Goal: Information Seeking & Learning: Learn about a topic

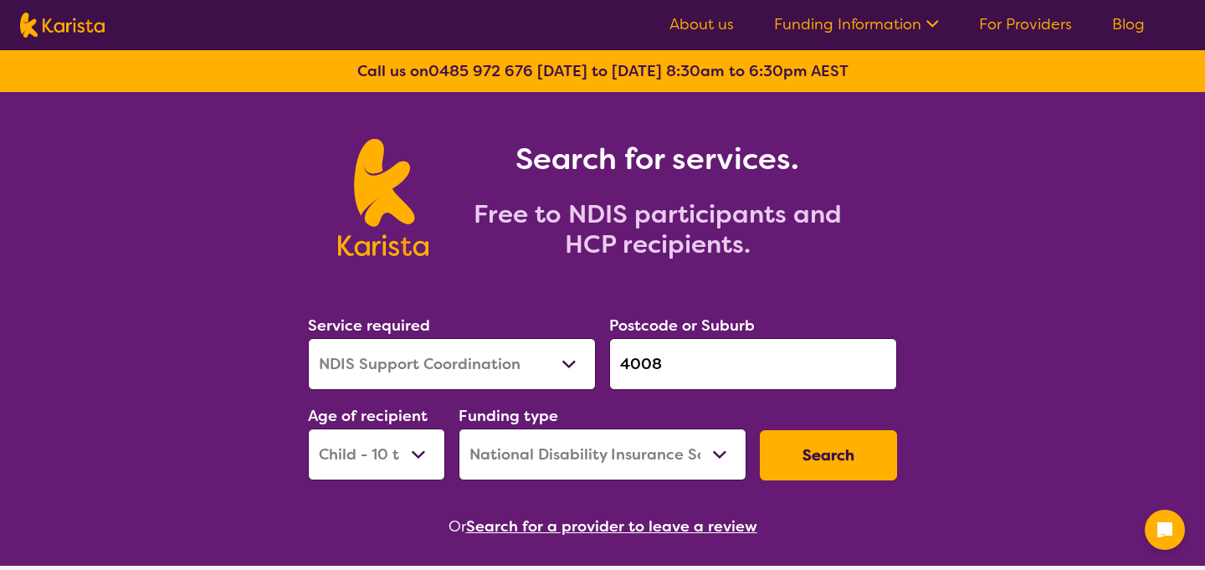
select select "NDIS Support Coordination"
select select "CH"
select select "NDIS"
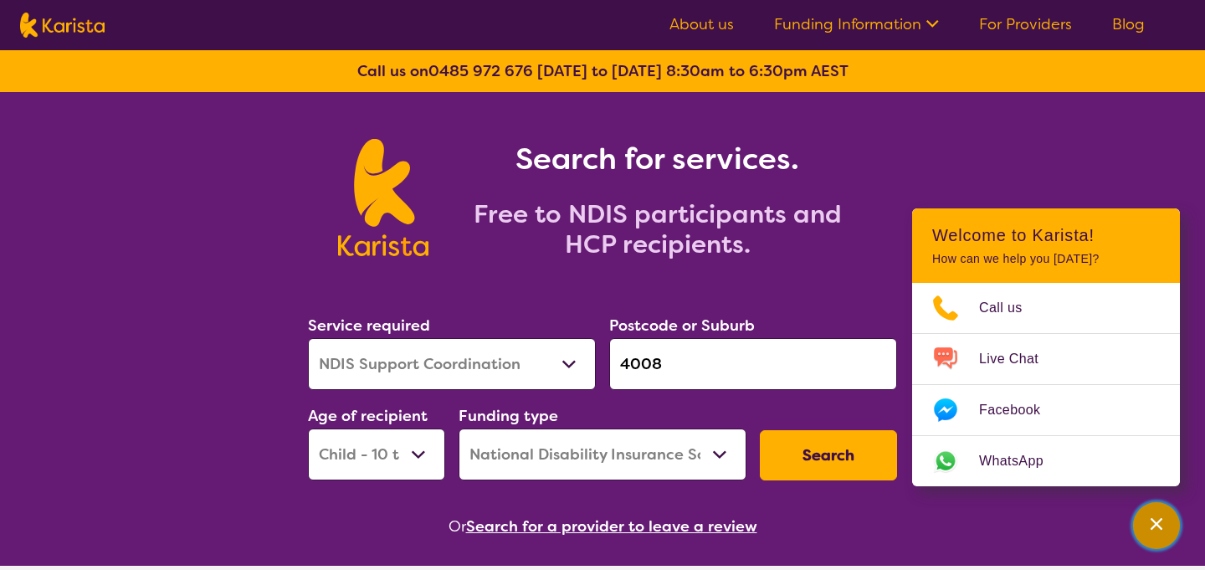
click at [1161, 524] on icon "Channel Menu" at bounding box center [1156, 523] width 17 height 17
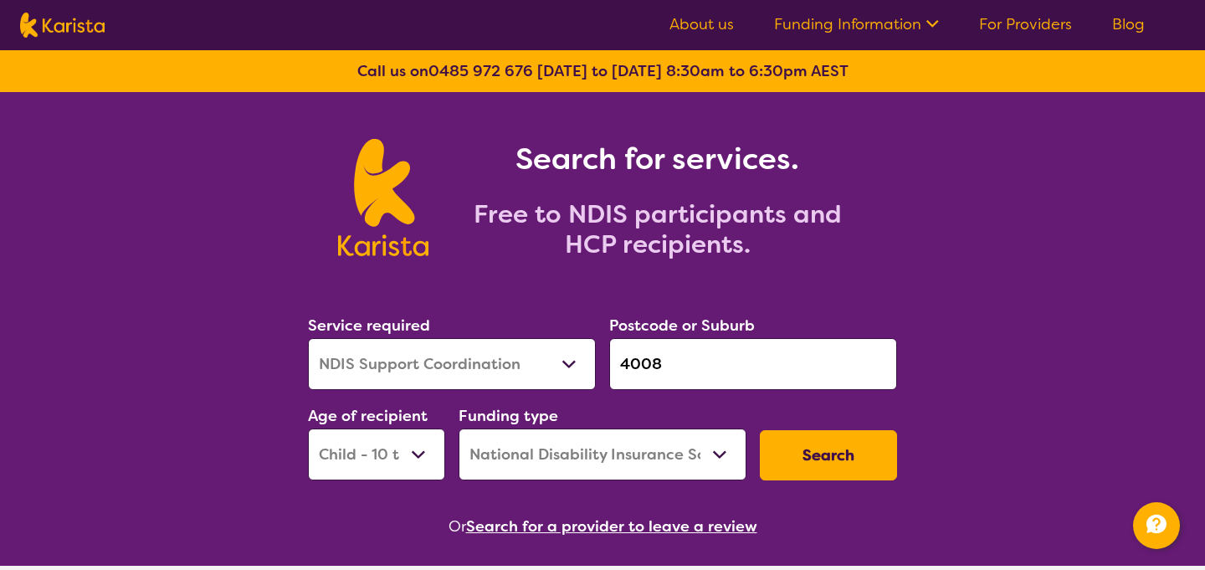
click at [452, 350] on select "Allied Health Assistant Assessment (ADHD or Autism) Behaviour support Counselli…" at bounding box center [452, 364] width 288 height 52
select select "NDIS Plan management"
click at [308, 338] on select "Allied Health Assistant Assessment (ADHD or Autism) Behaviour support Counselli…" at bounding box center [452, 364] width 288 height 52
click at [400, 462] on select "Early Childhood - 0 to 9 Child - 10 to 11 Adolescent - 12 to 17 Adult - 18 to 6…" at bounding box center [376, 454] width 137 height 52
click at [603, 448] on select "Home Care Package (HCP) National Disability Insurance Scheme (NDIS) I don't know" at bounding box center [602, 454] width 288 height 52
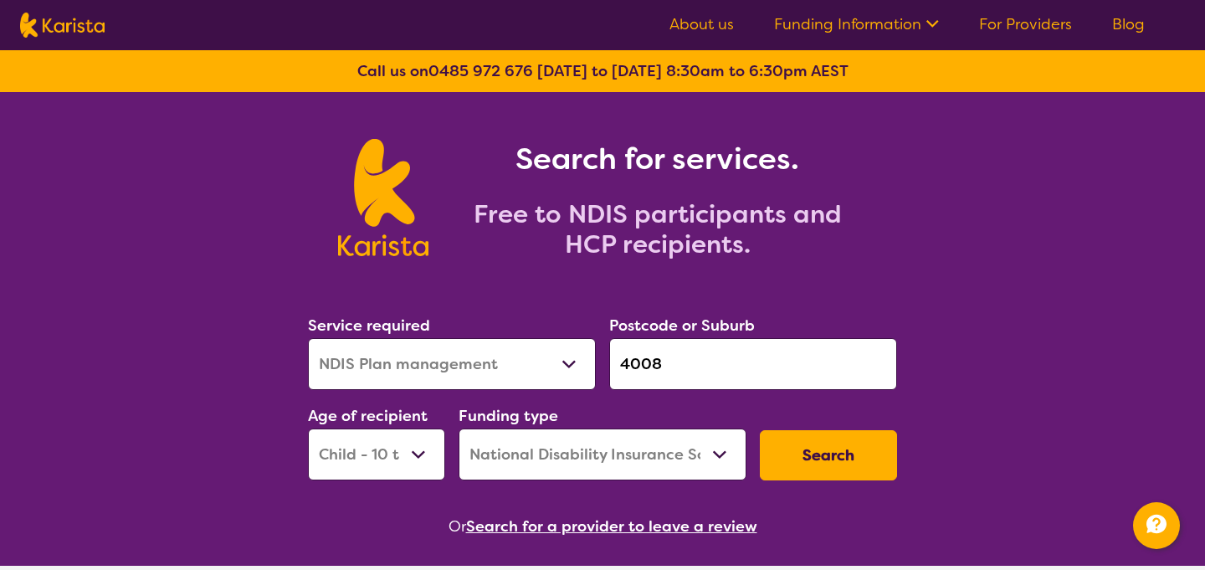
click at [882, 448] on button "Search" at bounding box center [828, 455] width 137 height 50
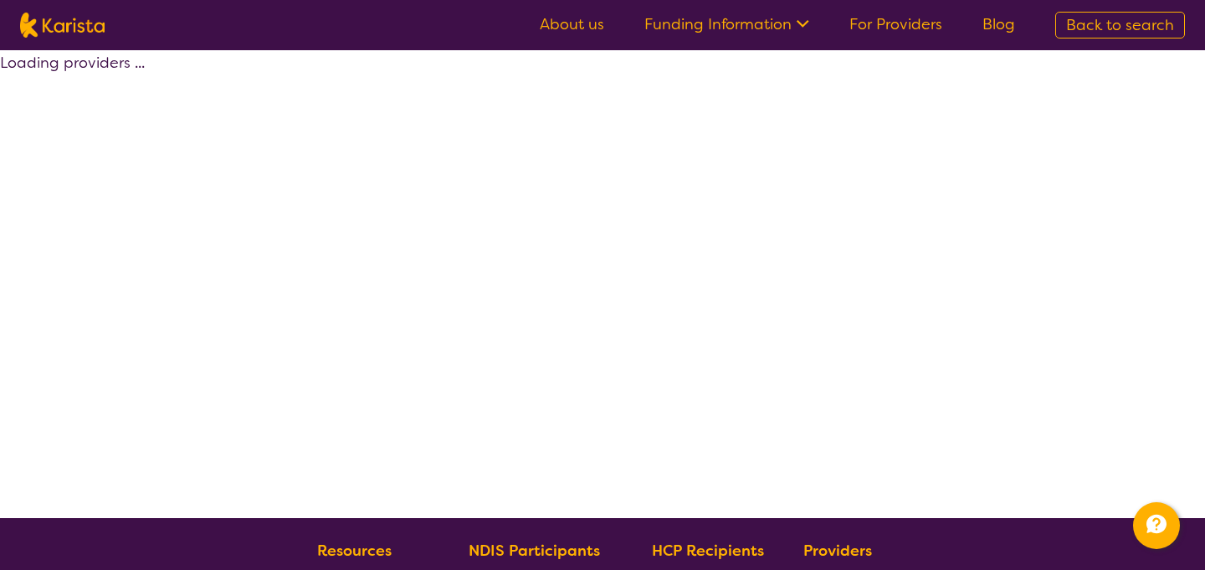
select select "by_score"
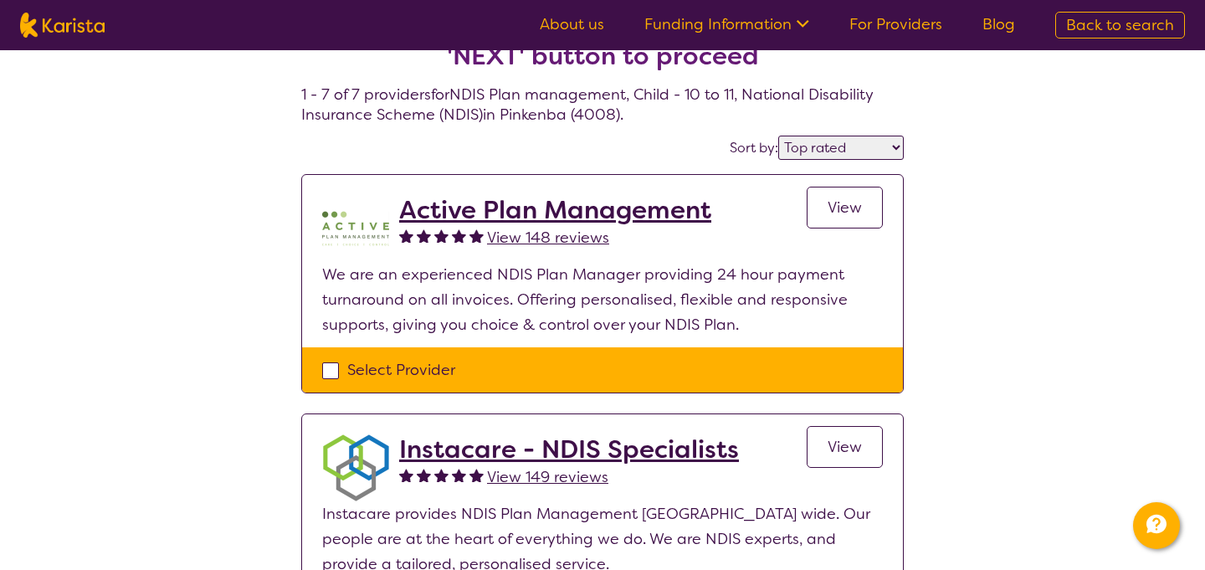
scroll to position [73, 0]
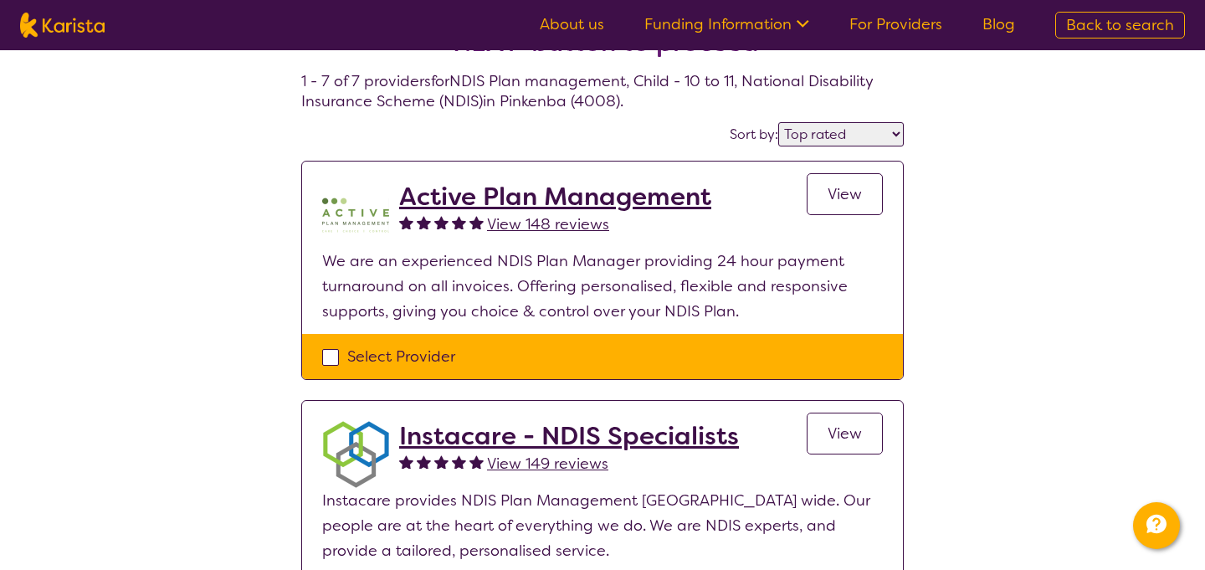
click at [420, 353] on div "Select Provider" at bounding box center [602, 356] width 560 height 25
checkbox input "true"
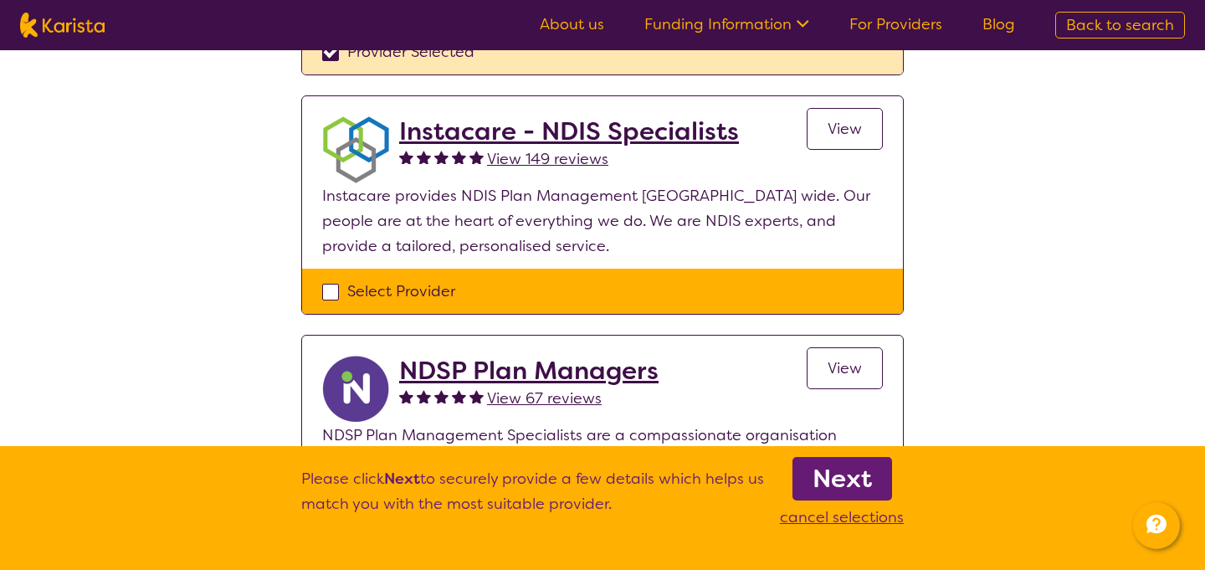
click at [402, 293] on div "Select Provider" at bounding box center [602, 291] width 560 height 25
checkbox input "true"
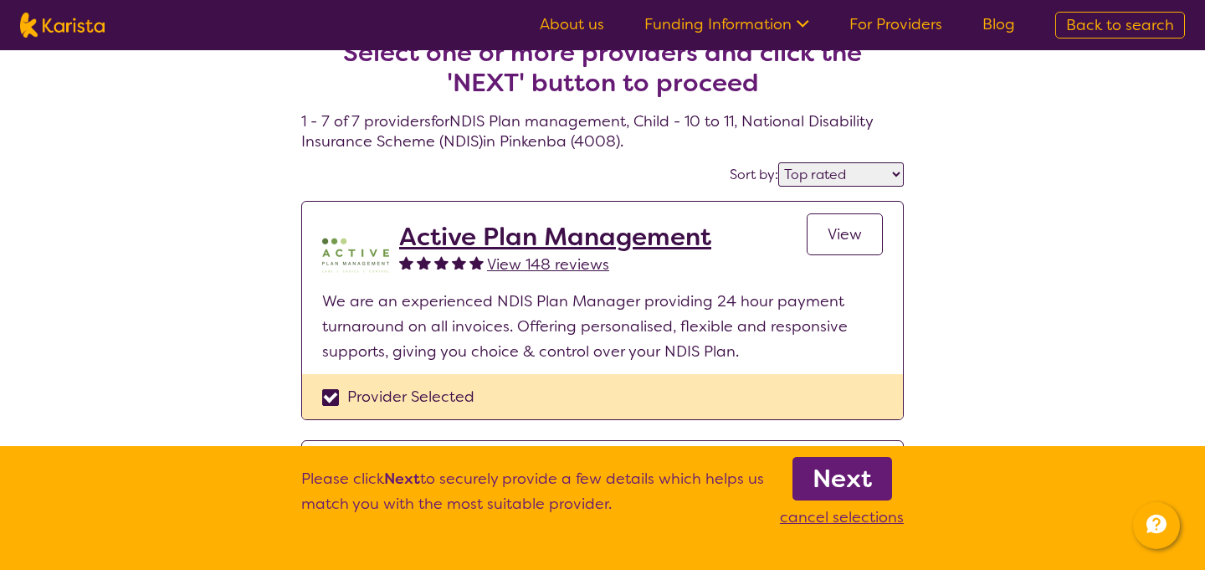
scroll to position [41, 0]
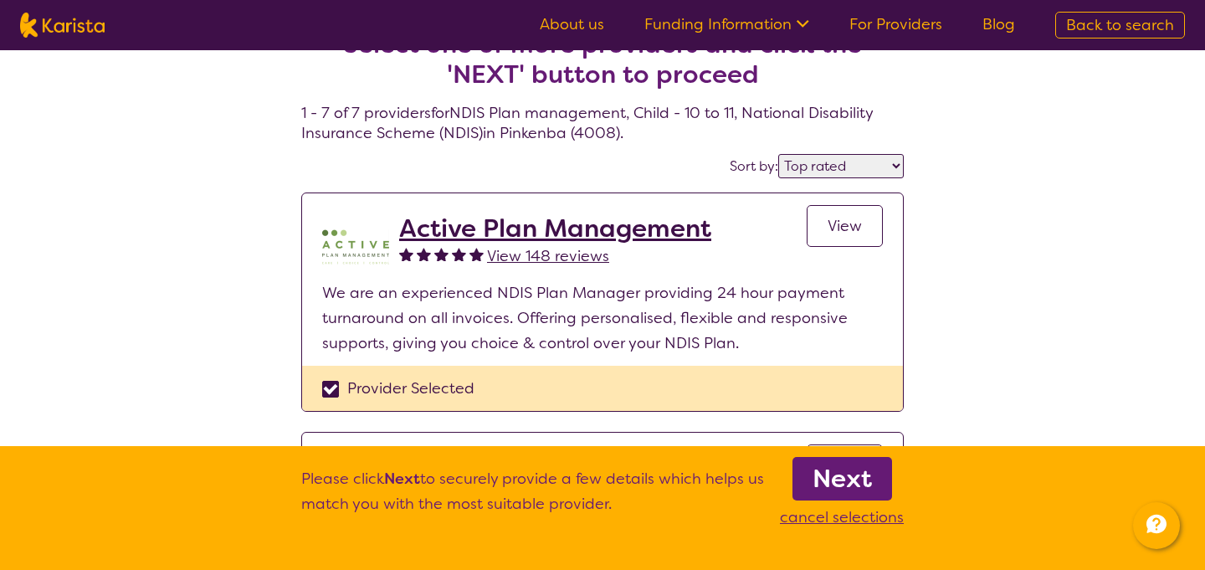
click at [827, 480] on b "Next" at bounding box center [841, 478] width 59 height 33
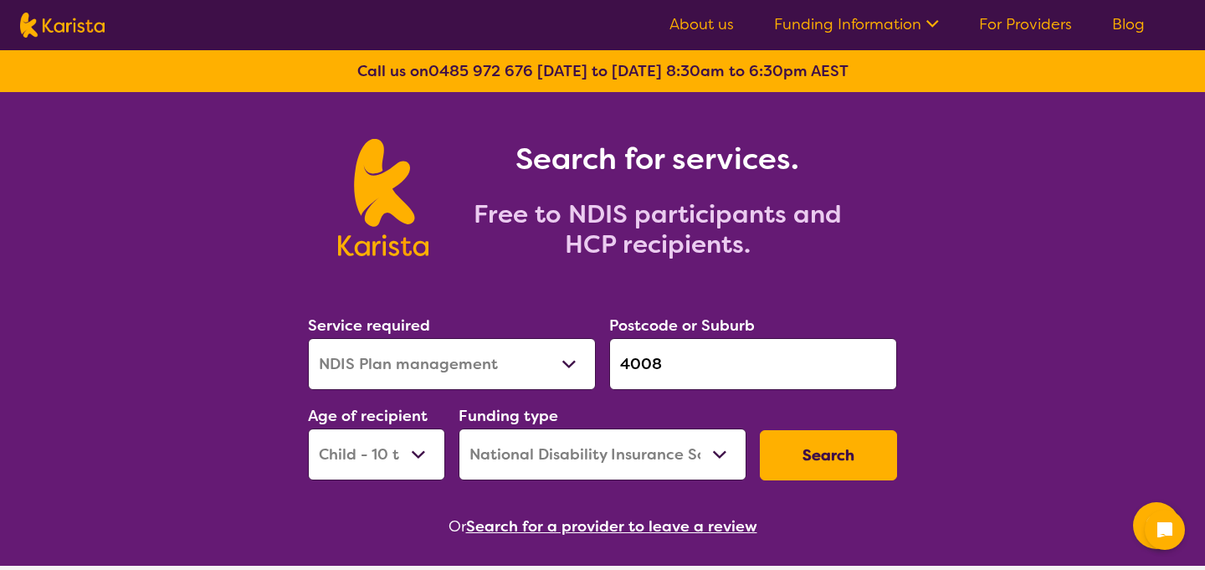
select select "NDIS Plan management"
select select "CH"
select select "NDIS"
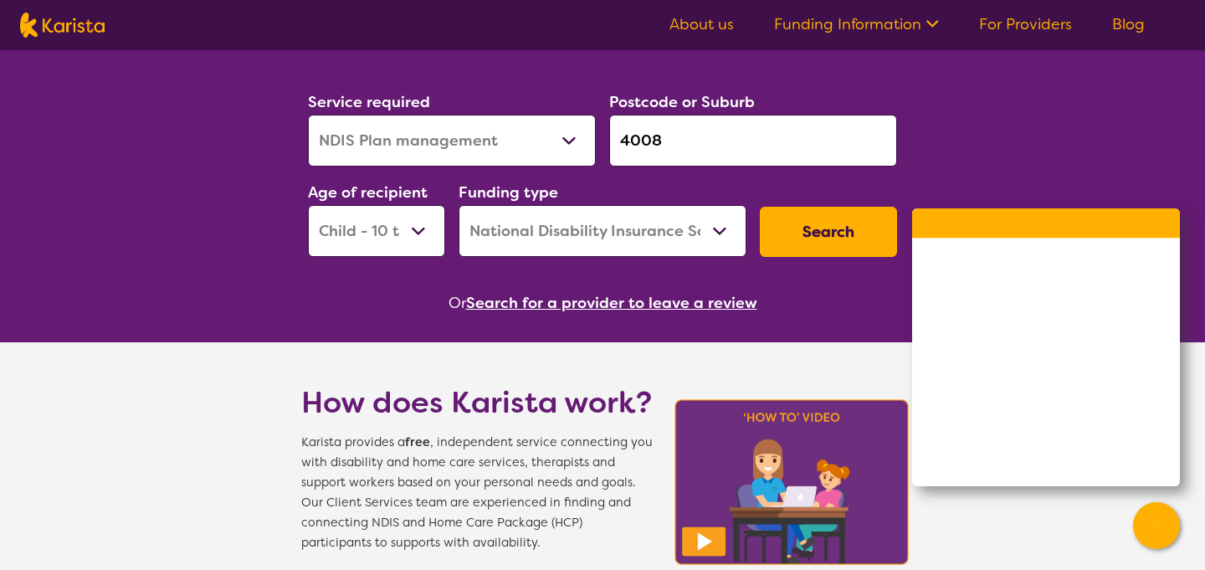
scroll to position [228, 0]
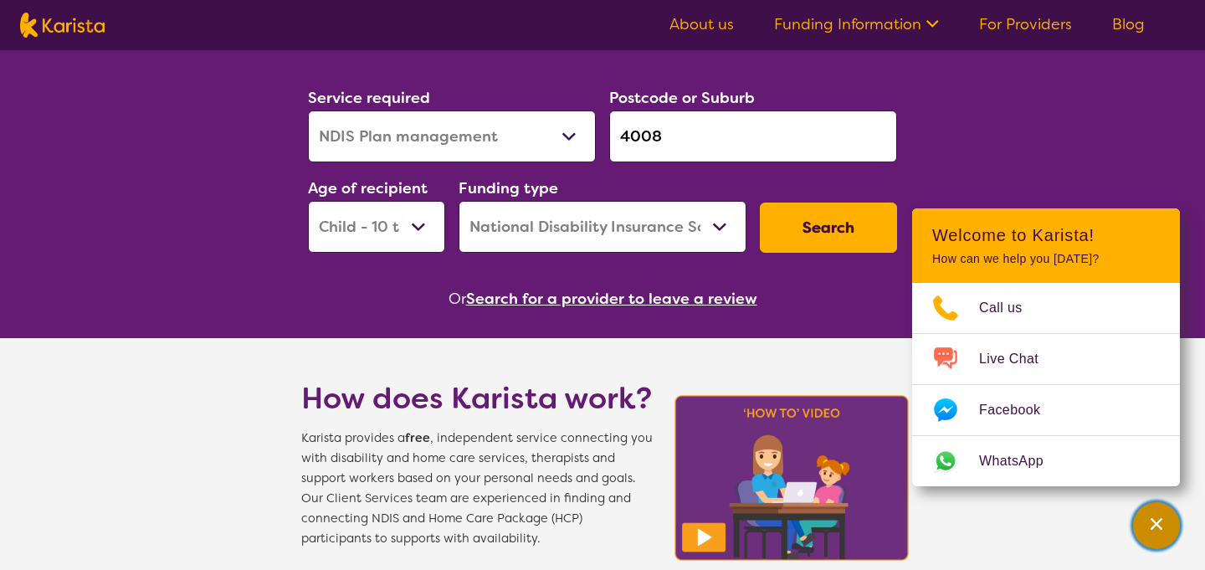
click at [1161, 517] on icon "Channel Menu" at bounding box center [1156, 523] width 17 height 17
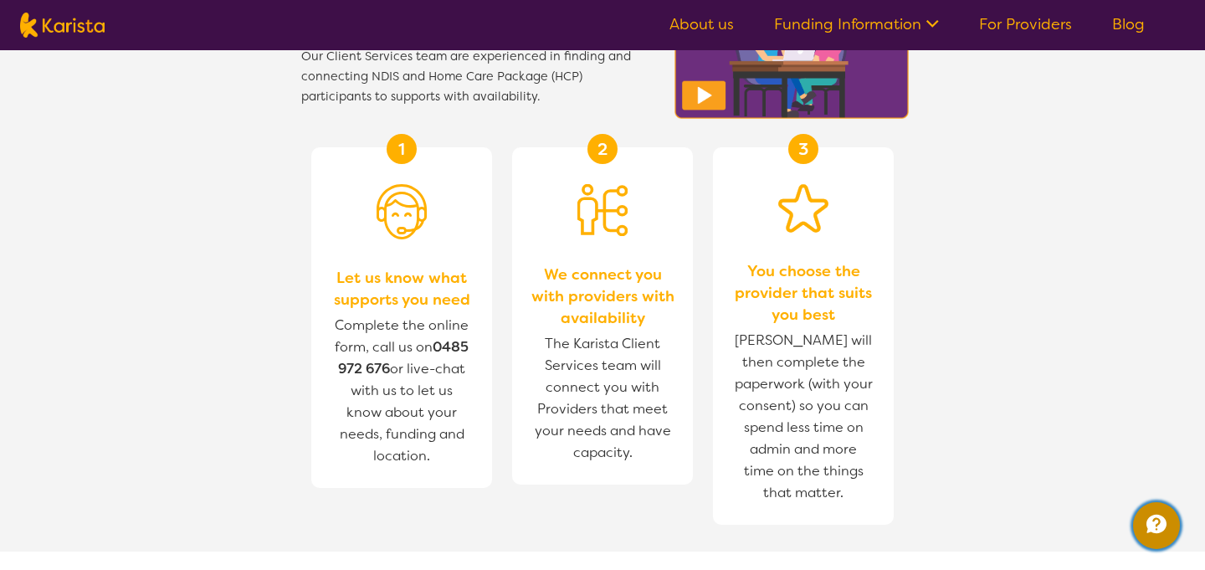
scroll to position [0, 0]
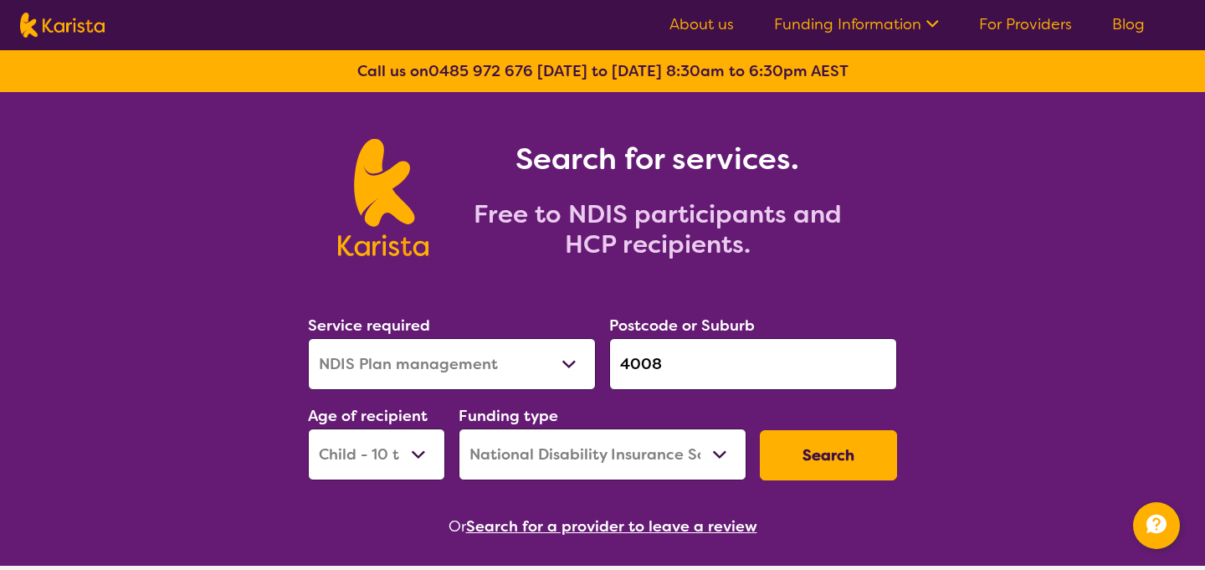
click at [697, 26] on link "About us" at bounding box center [701, 24] width 64 height 20
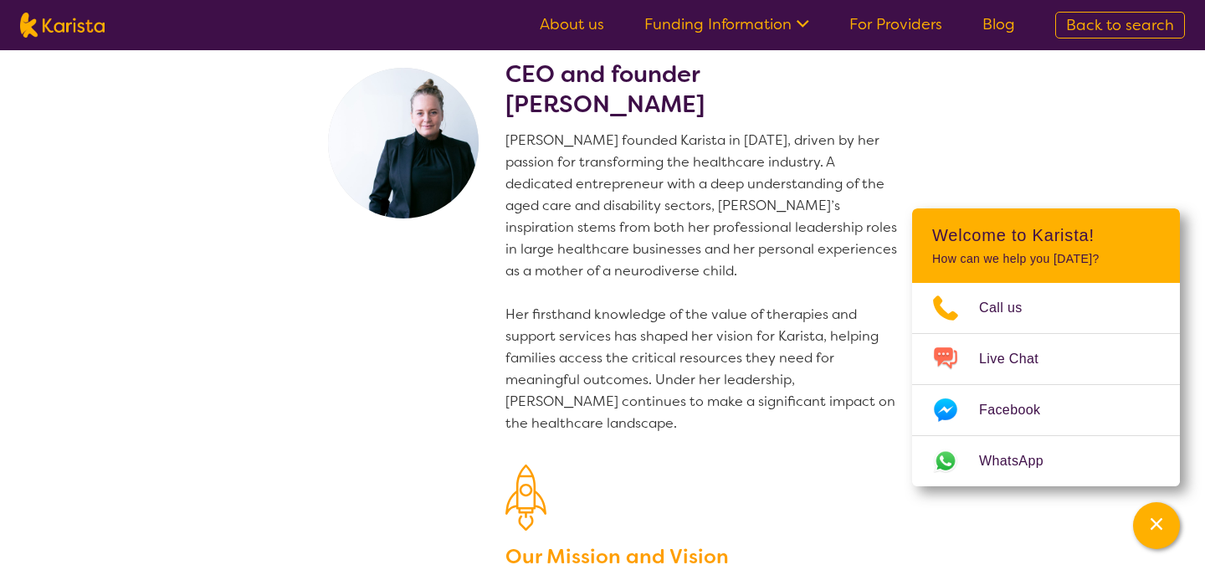
scroll to position [33, 0]
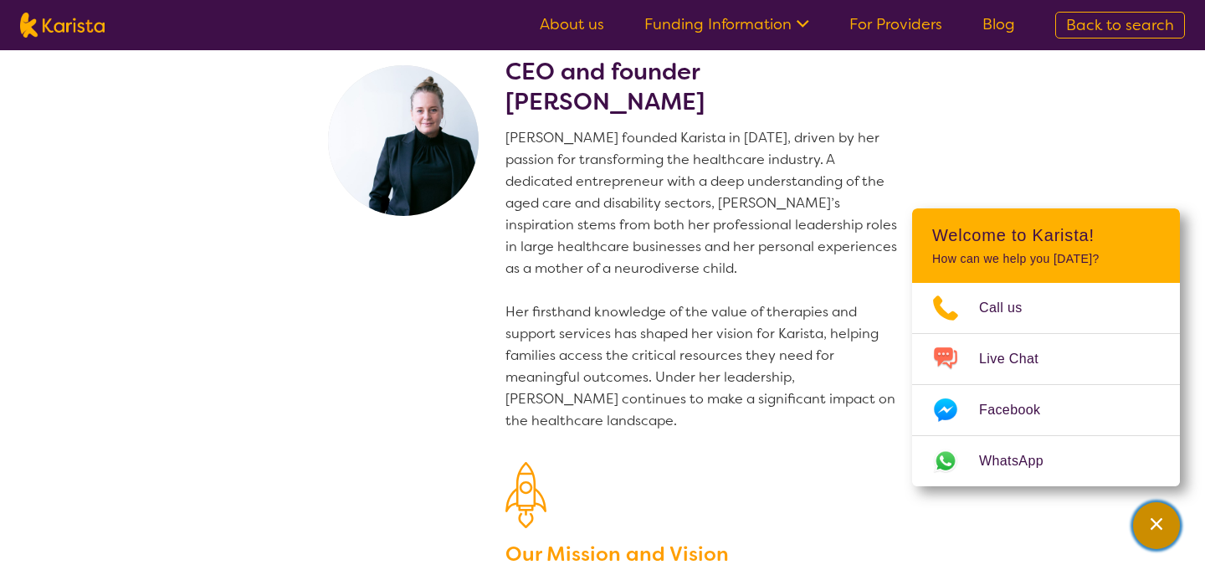
click at [1151, 521] on icon "Channel Menu" at bounding box center [1156, 523] width 17 height 17
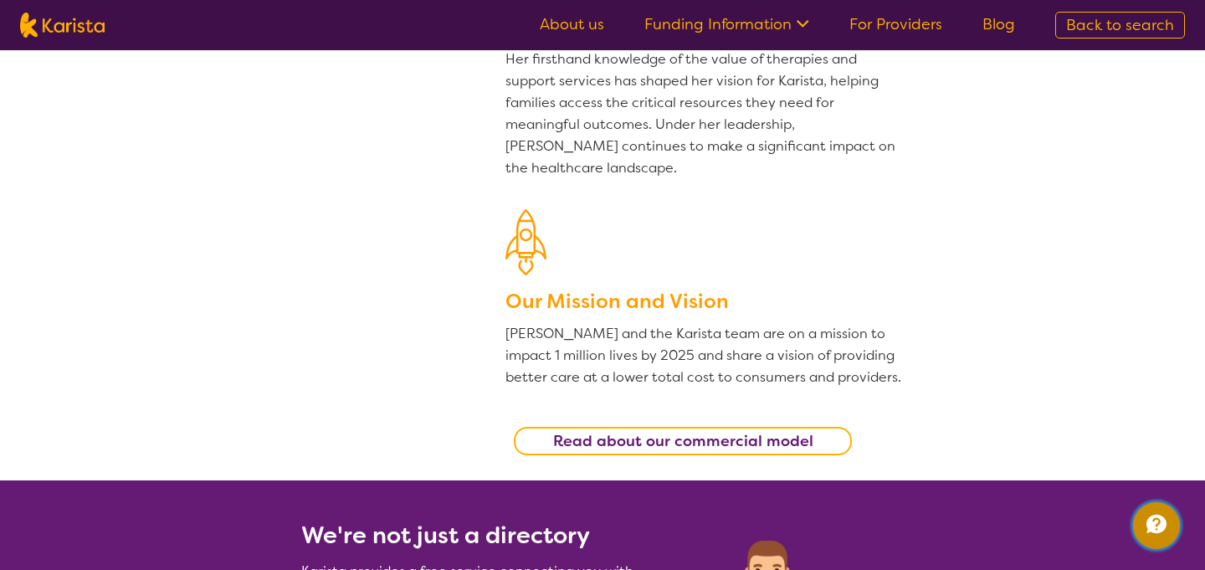
scroll to position [0, 0]
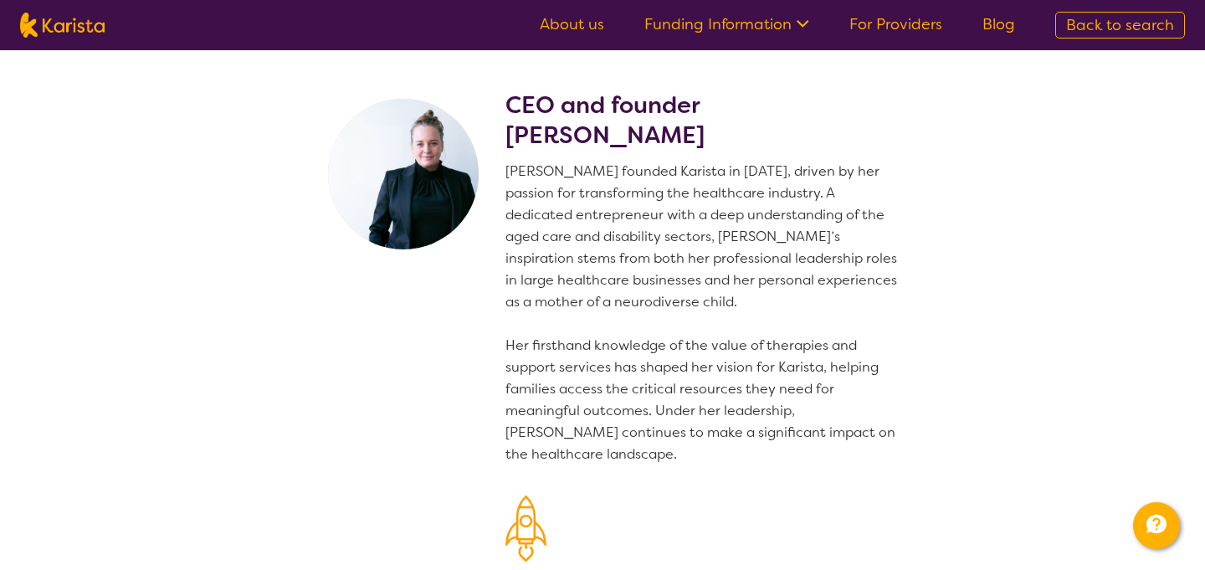
click at [706, 28] on link "Funding Information" at bounding box center [726, 24] width 165 height 20
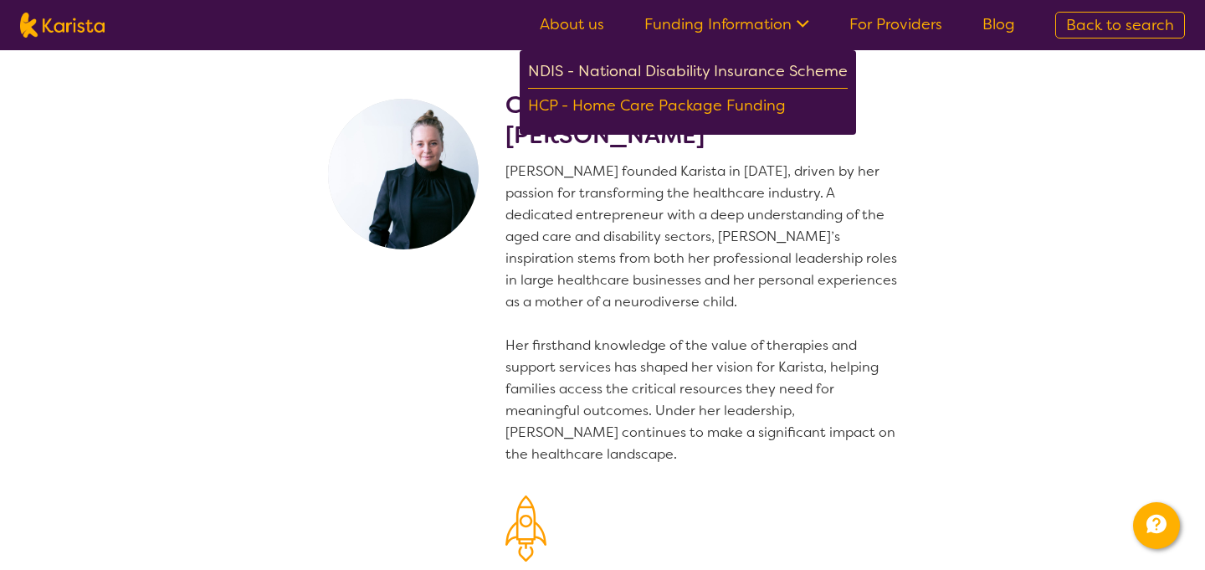
click at [689, 75] on div "NDIS - National Disability Insurance Scheme" at bounding box center [688, 74] width 320 height 30
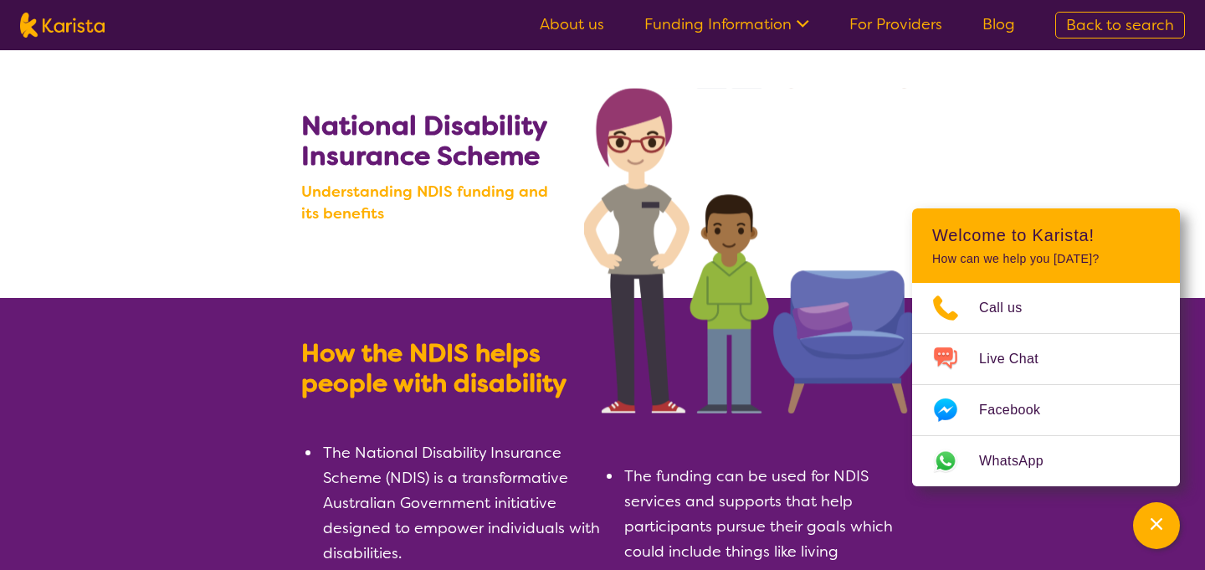
click at [729, 19] on link "Funding Information" at bounding box center [726, 24] width 165 height 20
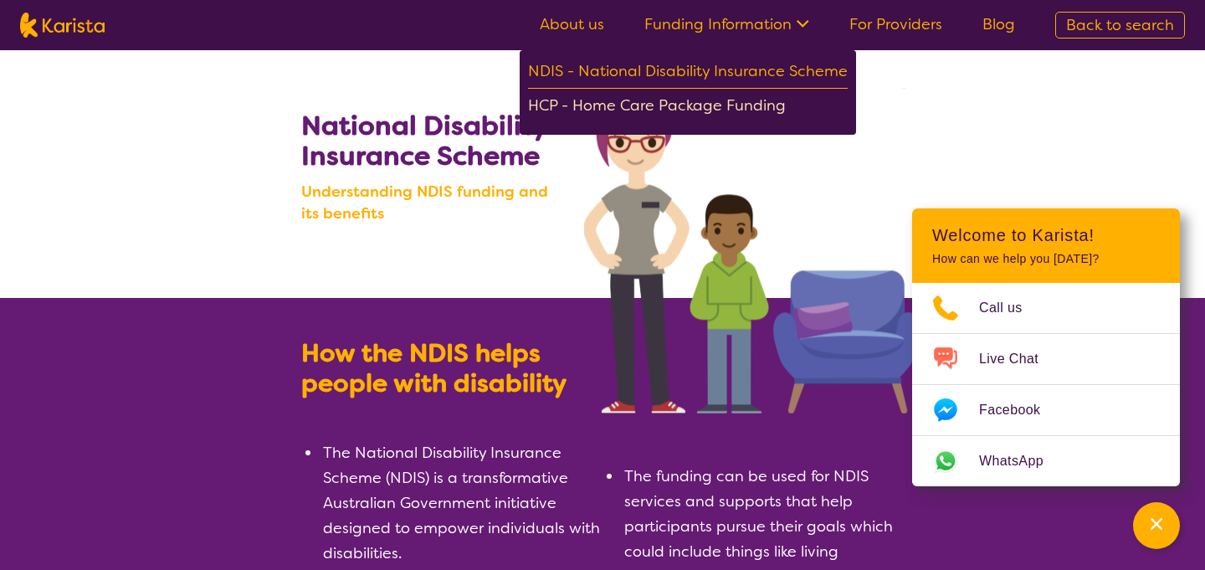
click at [714, 107] on div "HCP - Home Care Package Funding" at bounding box center [688, 107] width 320 height 29
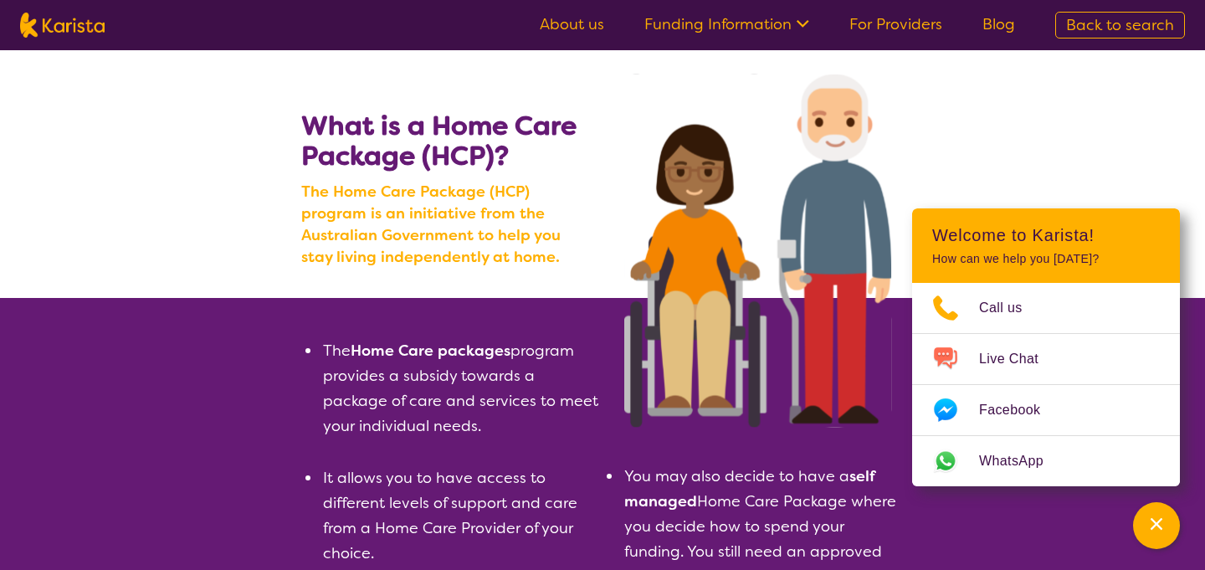
click at [882, 26] on link "For Providers" at bounding box center [895, 24] width 93 height 20
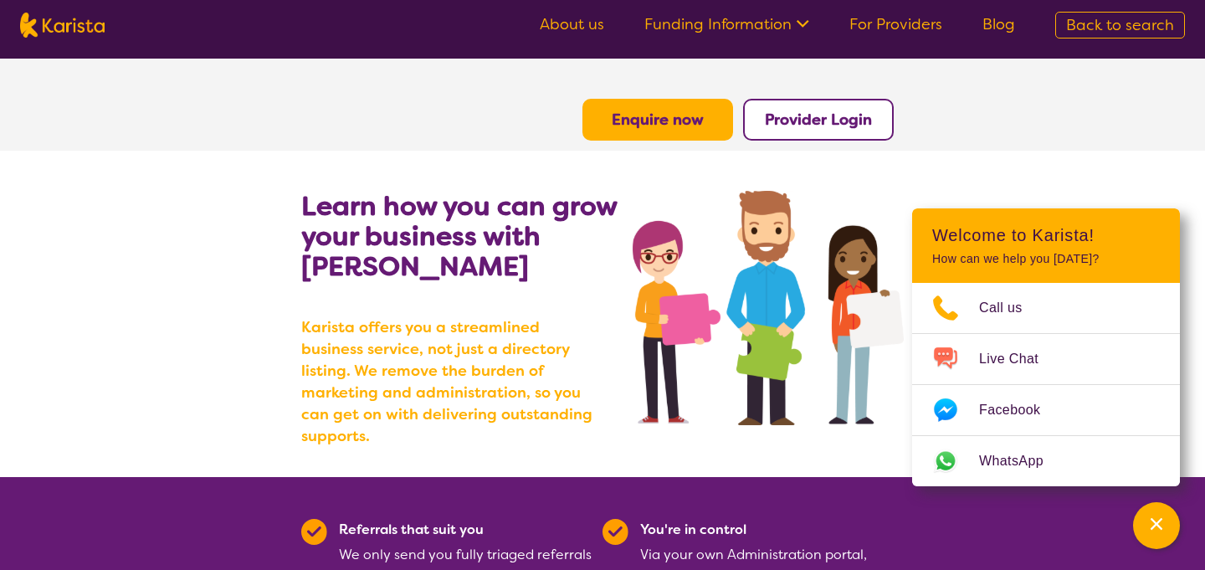
click at [647, 123] on b "Enquire now" at bounding box center [657, 120] width 92 height 20
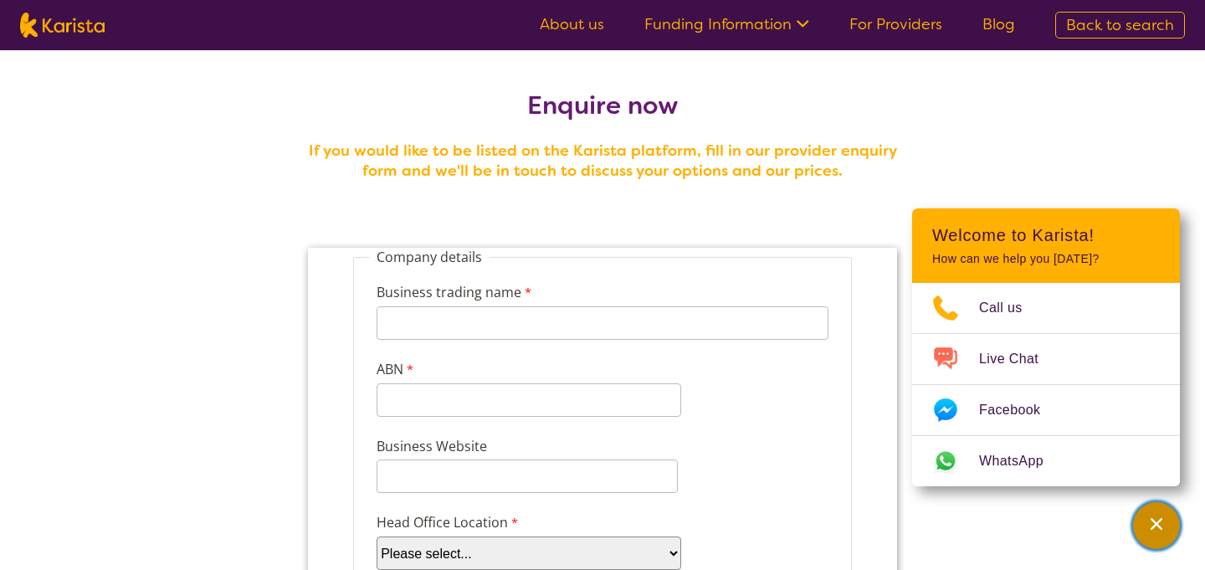
click at [1160, 530] on icon "Channel Menu" at bounding box center [1156, 523] width 17 height 17
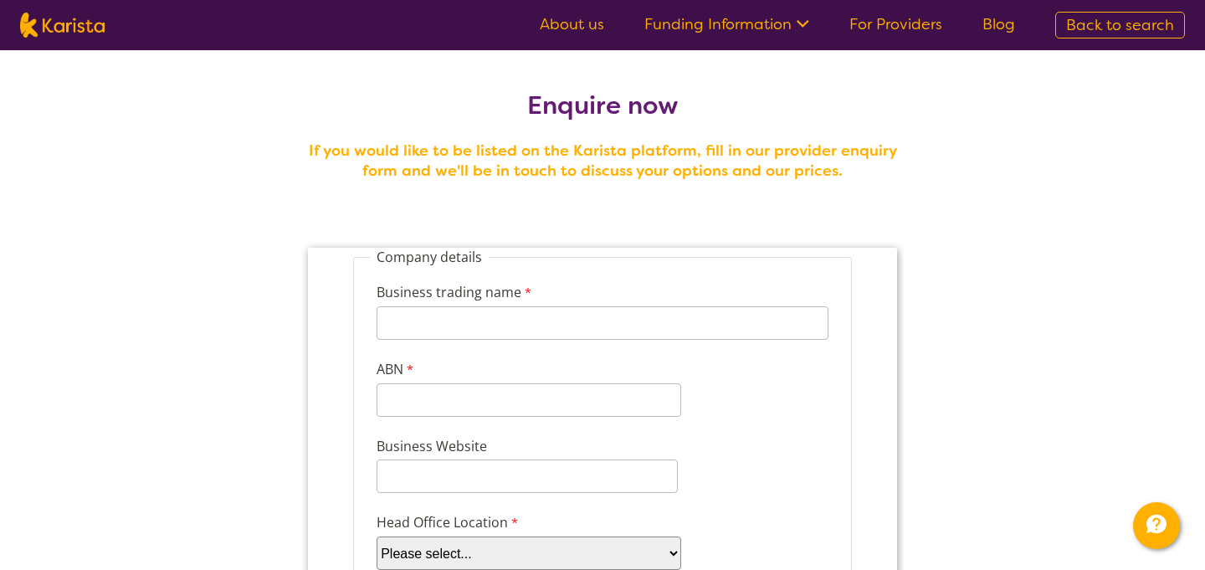
click at [877, 31] on link "For Providers" at bounding box center [895, 24] width 93 height 20
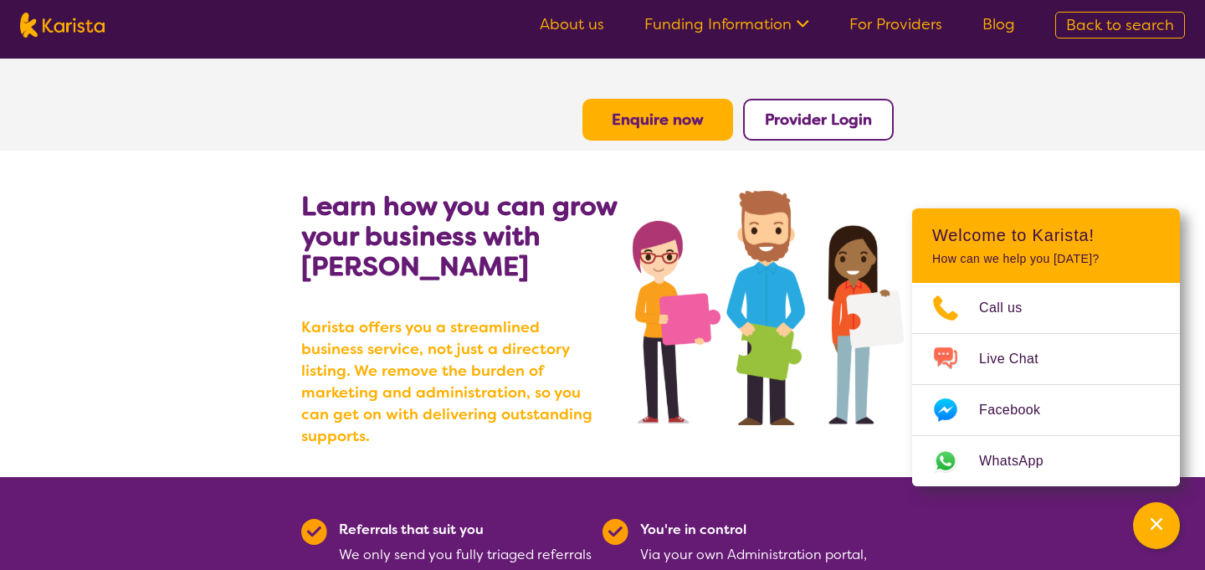
click at [829, 117] on b "Provider Login" at bounding box center [818, 120] width 107 height 20
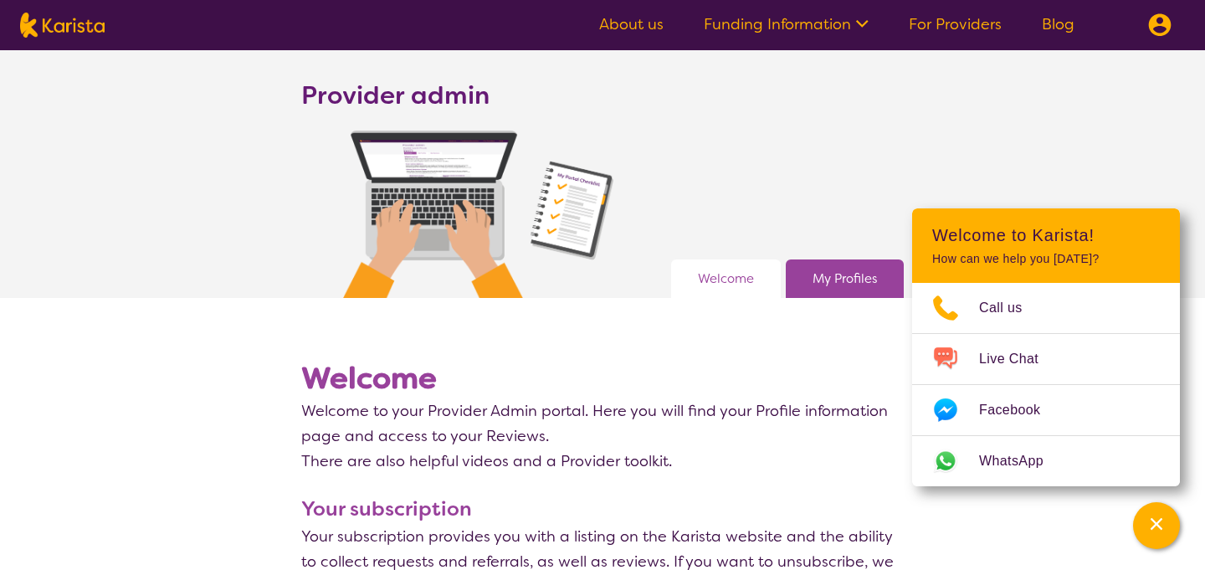
click at [816, 271] on link "My Profiles" at bounding box center [844, 278] width 64 height 25
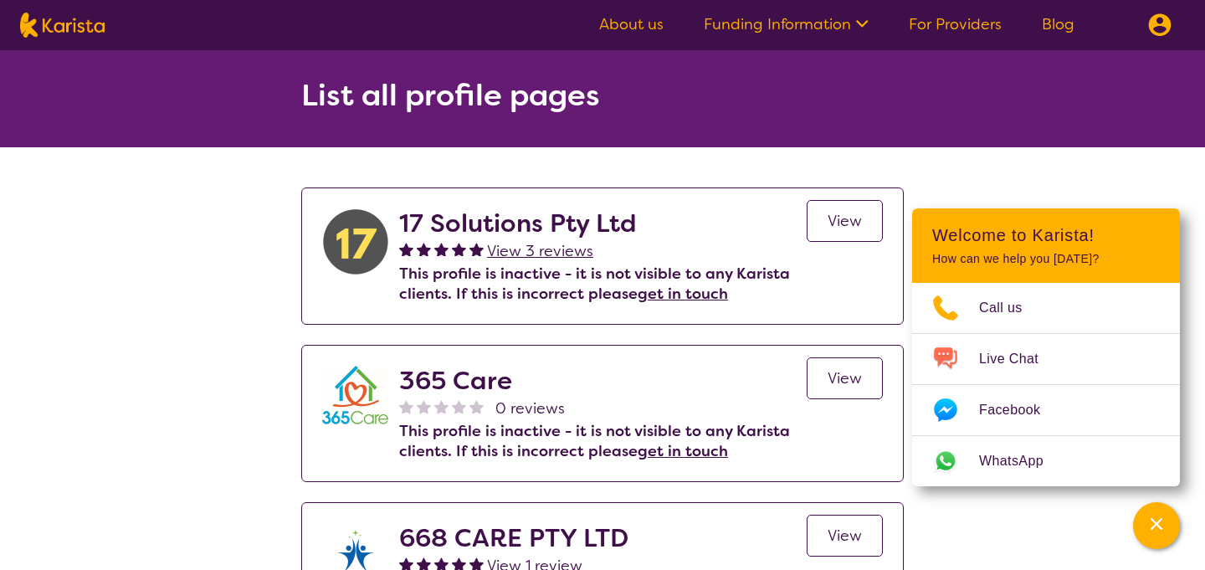
click at [844, 220] on span "View" at bounding box center [844, 221] width 34 height 20
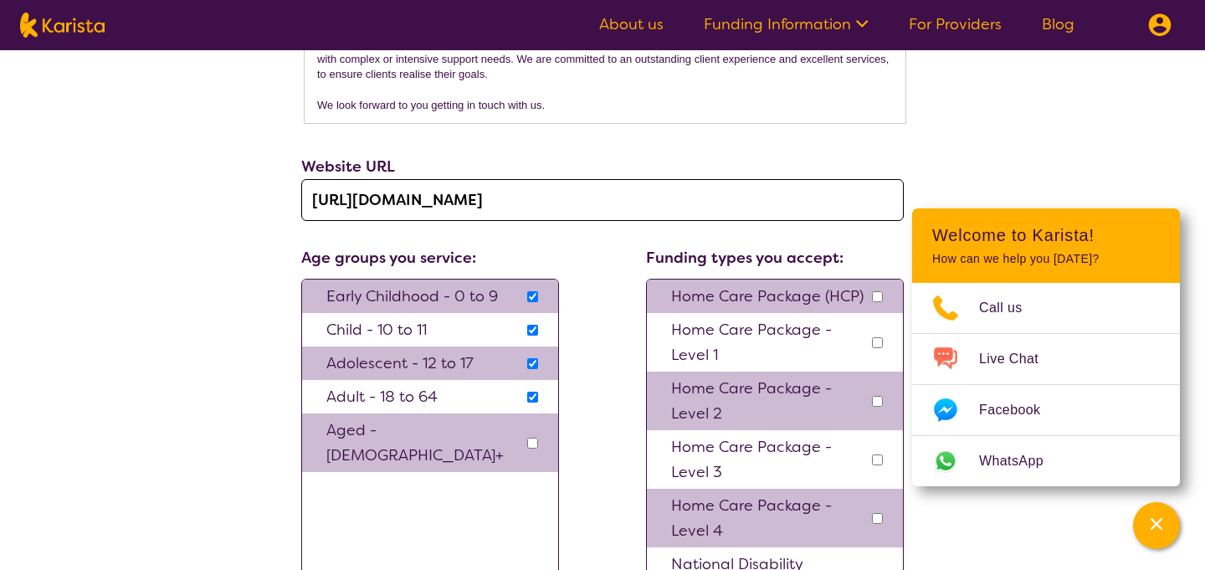
scroll to position [952, 0]
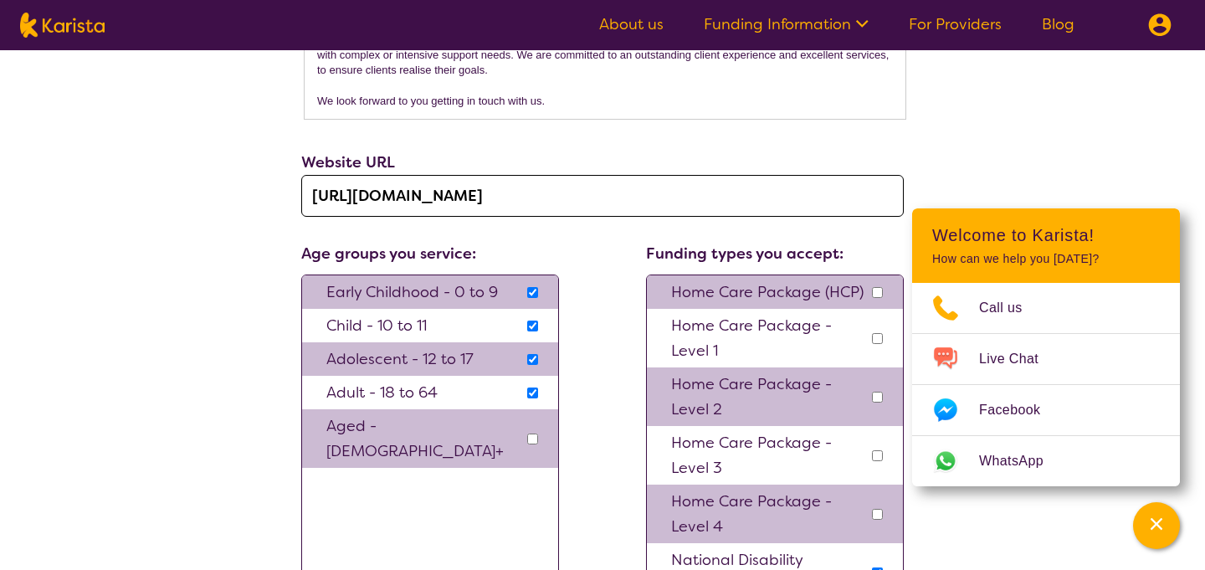
click at [535, 325] on input "checkbox" at bounding box center [532, 325] width 11 height 11
checkbox input "true"
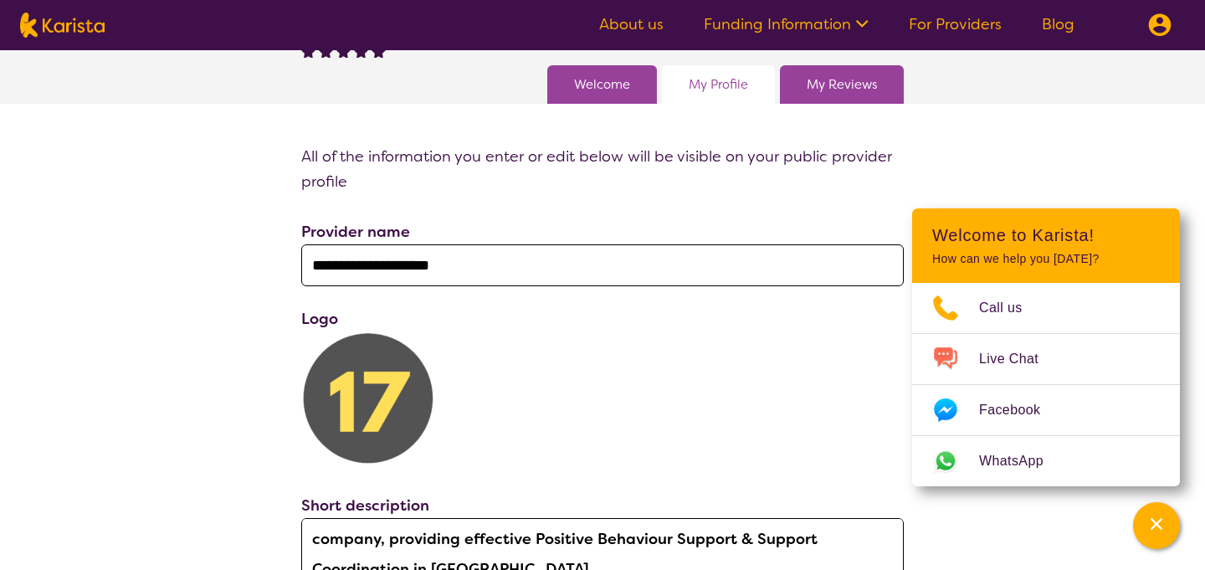
scroll to position [0, 0]
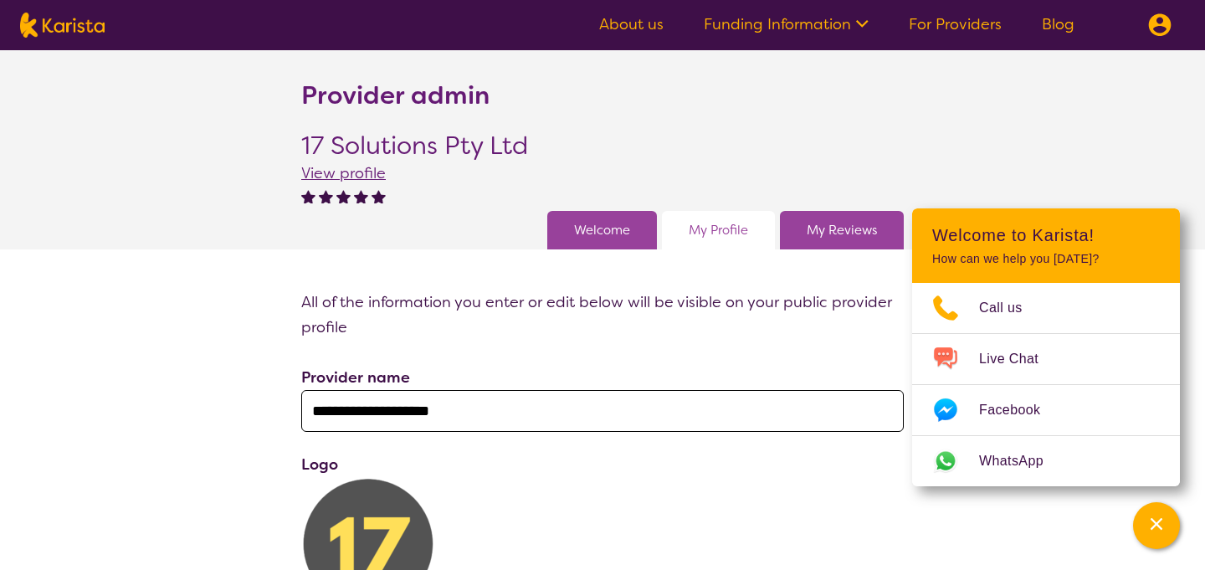
click at [840, 228] on link "My Reviews" at bounding box center [841, 229] width 70 height 25
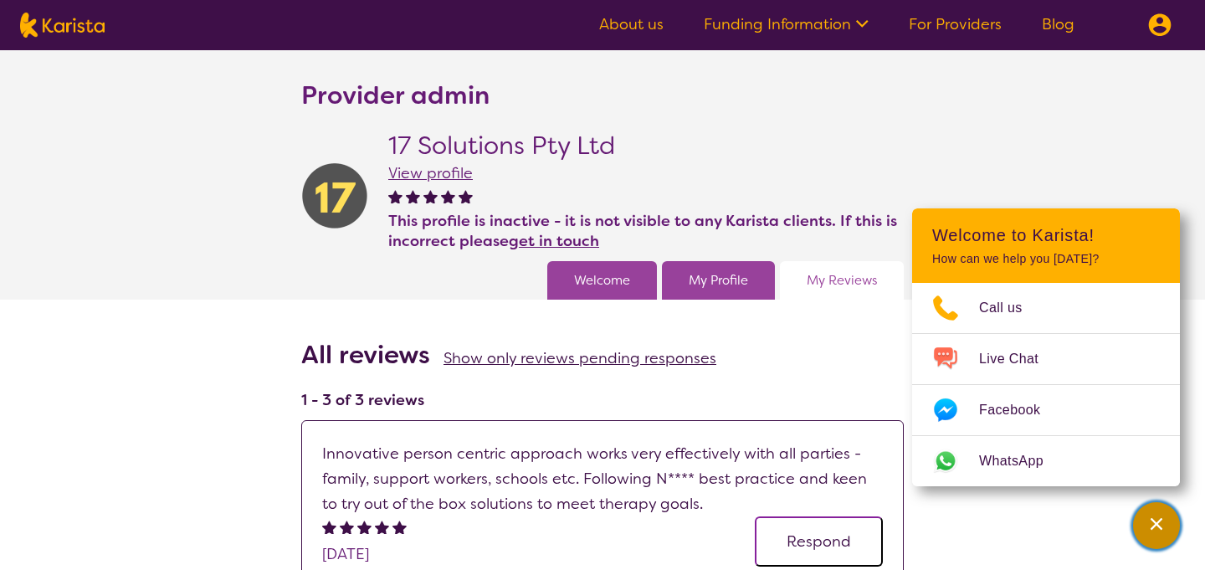
click at [1159, 522] on icon "Channel Menu" at bounding box center [1156, 524] width 12 height 12
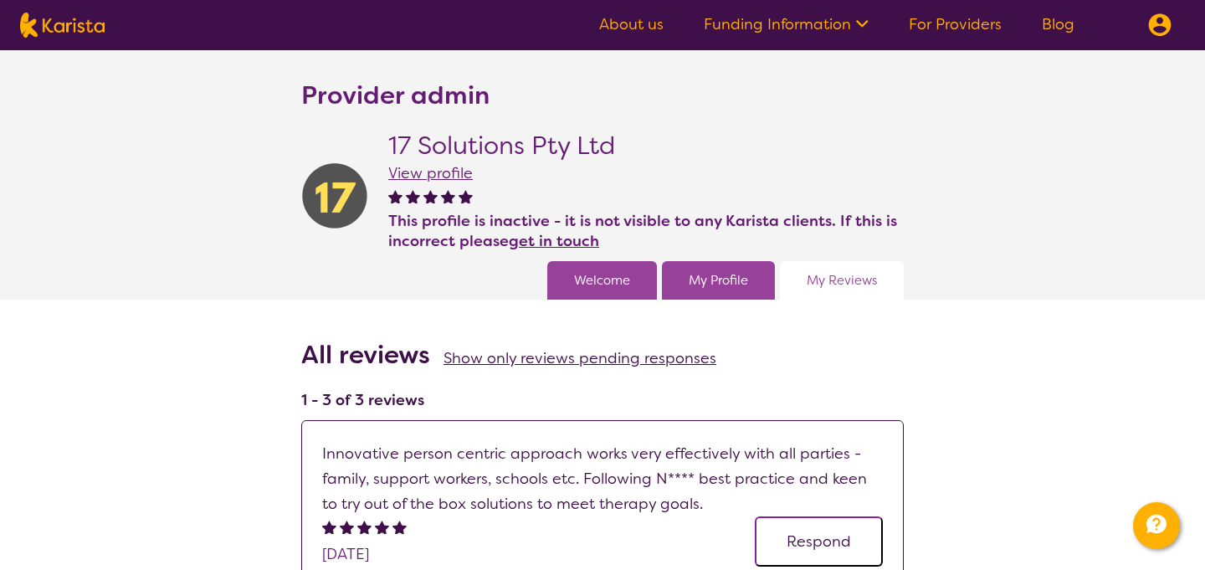
click at [1062, 28] on link "Blog" at bounding box center [1057, 24] width 33 height 20
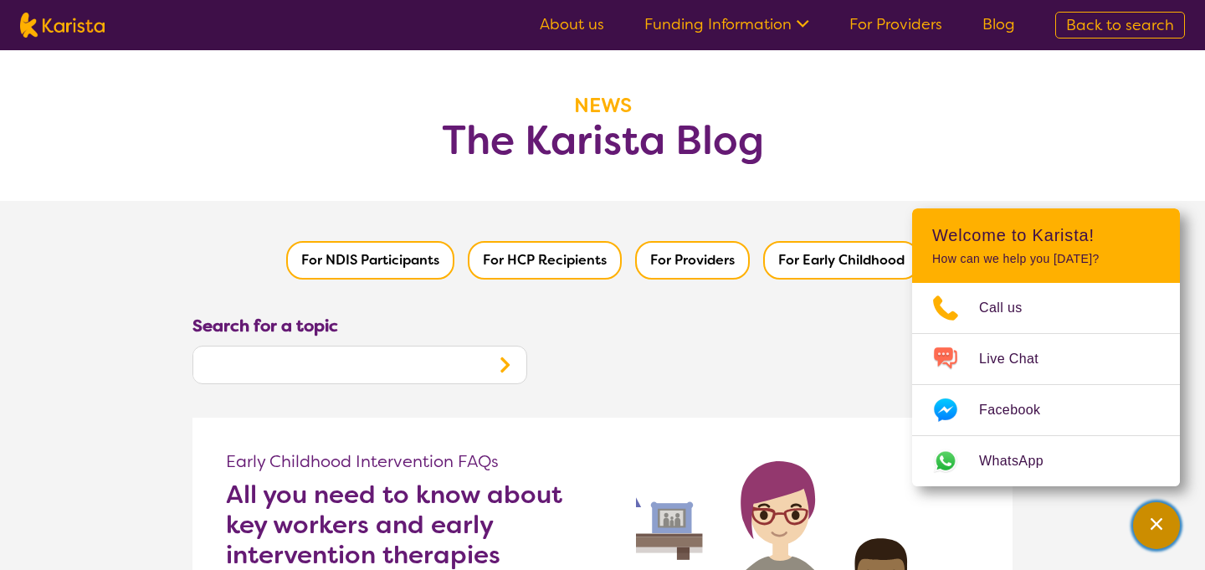
click at [1163, 525] on icon "Channel Menu" at bounding box center [1156, 523] width 17 height 17
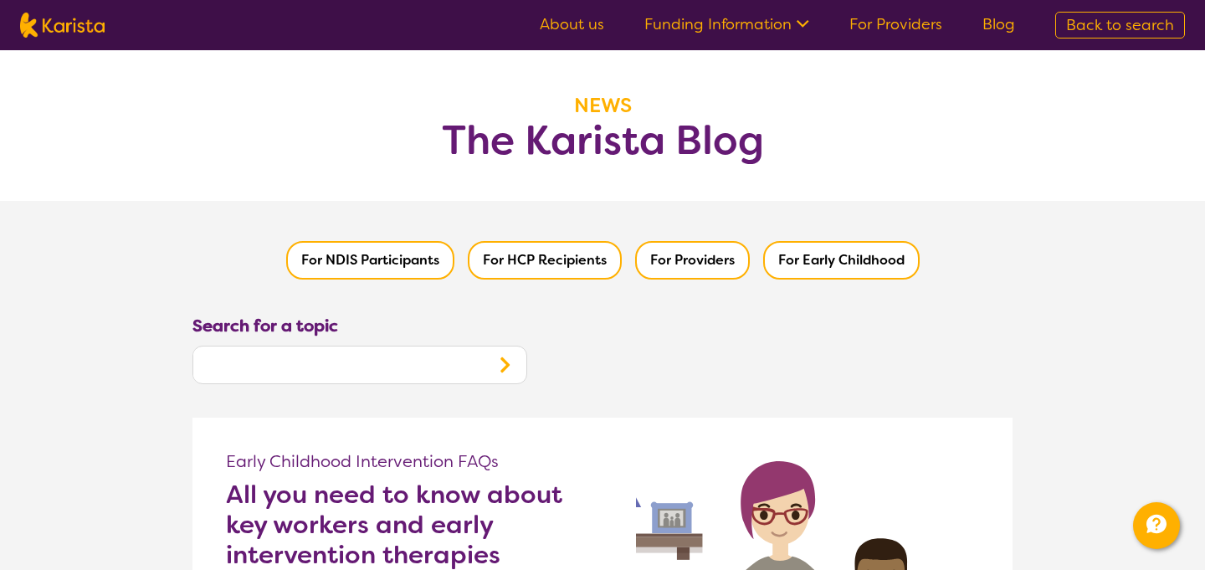
click at [391, 254] on button "For NDIS Participants" at bounding box center [370, 260] width 168 height 38
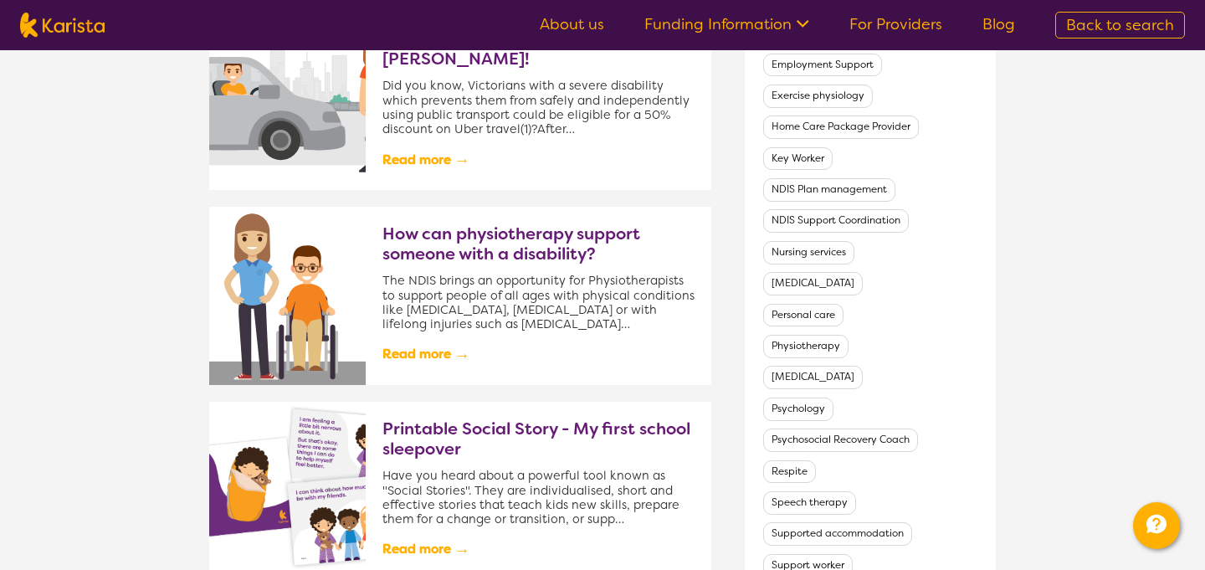
scroll to position [623, 0]
click at [469, 223] on h3 "How can physiotherapy support someone with a disability?" at bounding box center [538, 243] width 312 height 40
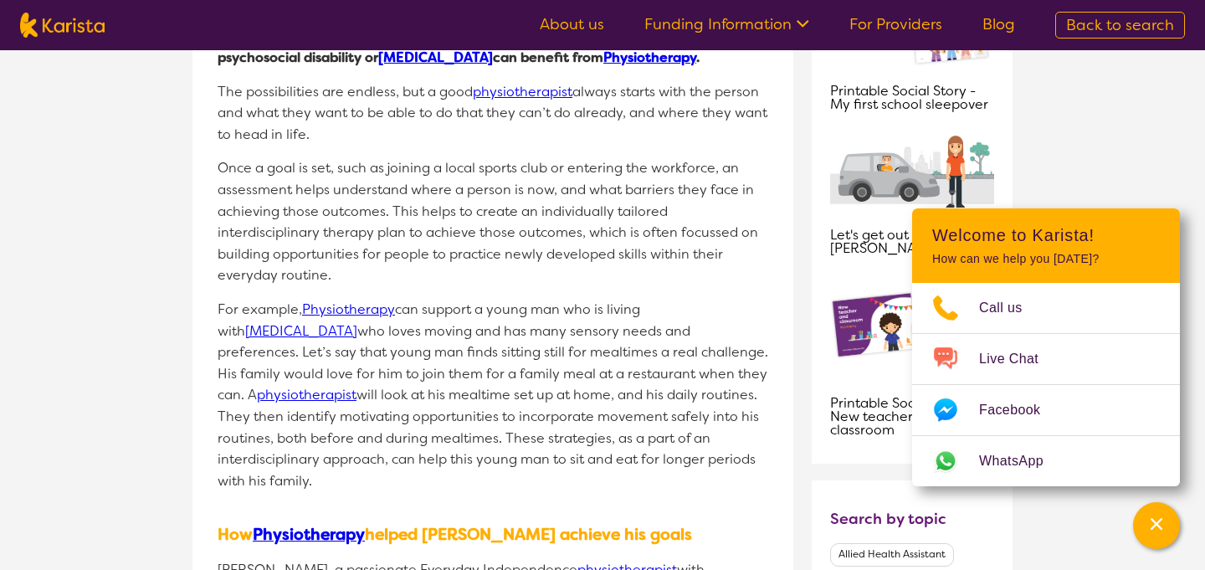
scroll to position [826, 0]
click at [1159, 518] on icon "Channel Menu" at bounding box center [1156, 523] width 17 height 17
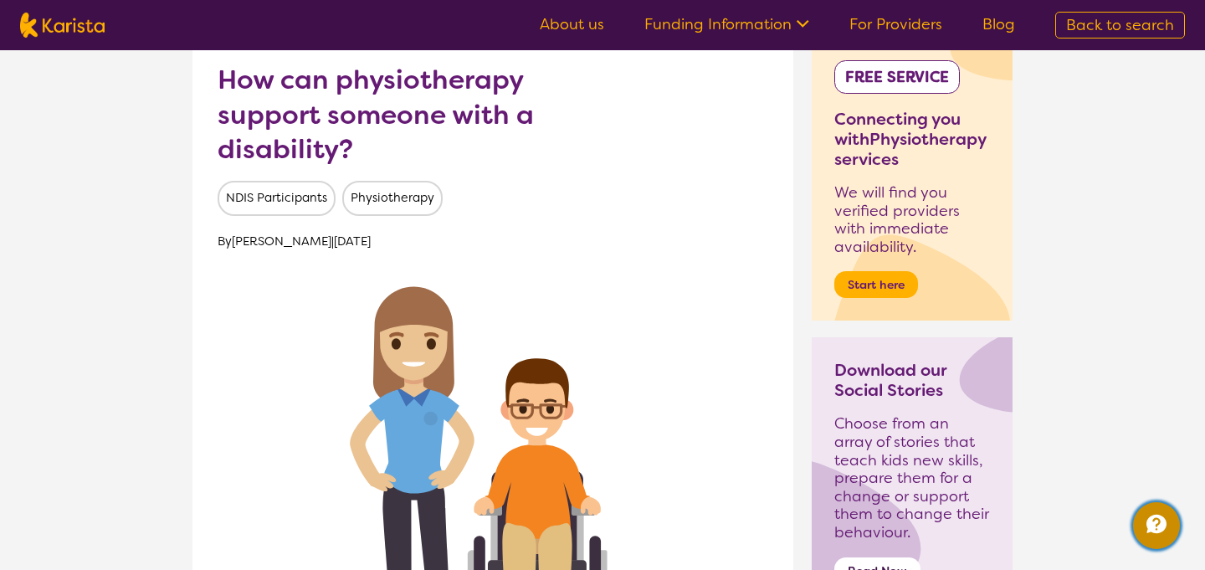
scroll to position [0, 0]
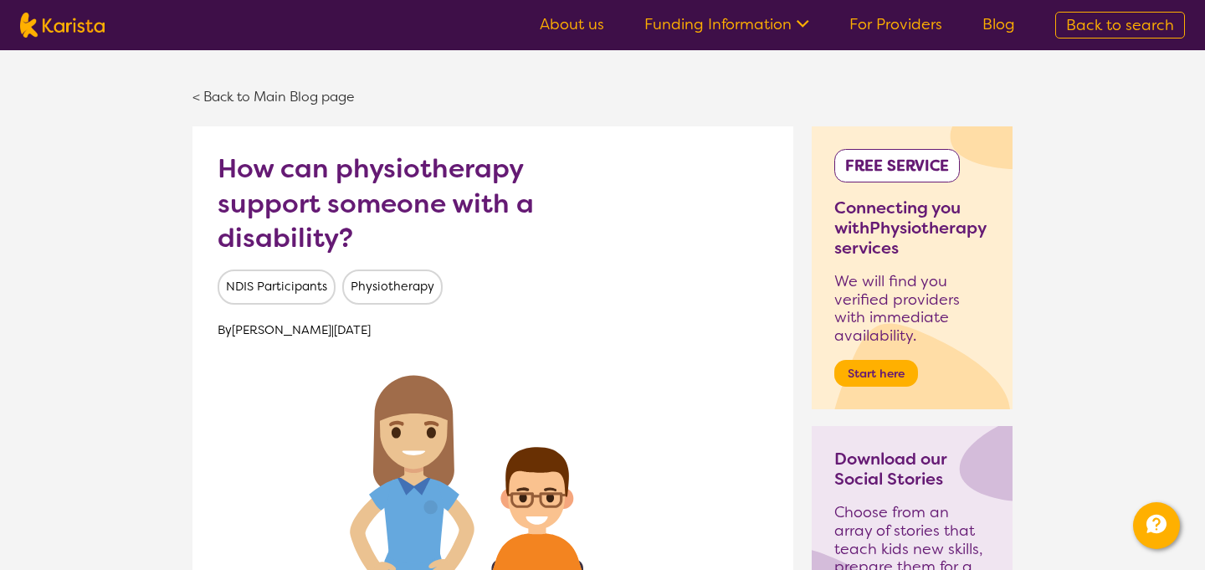
click at [860, 17] on link "For Providers" at bounding box center [895, 24] width 93 height 20
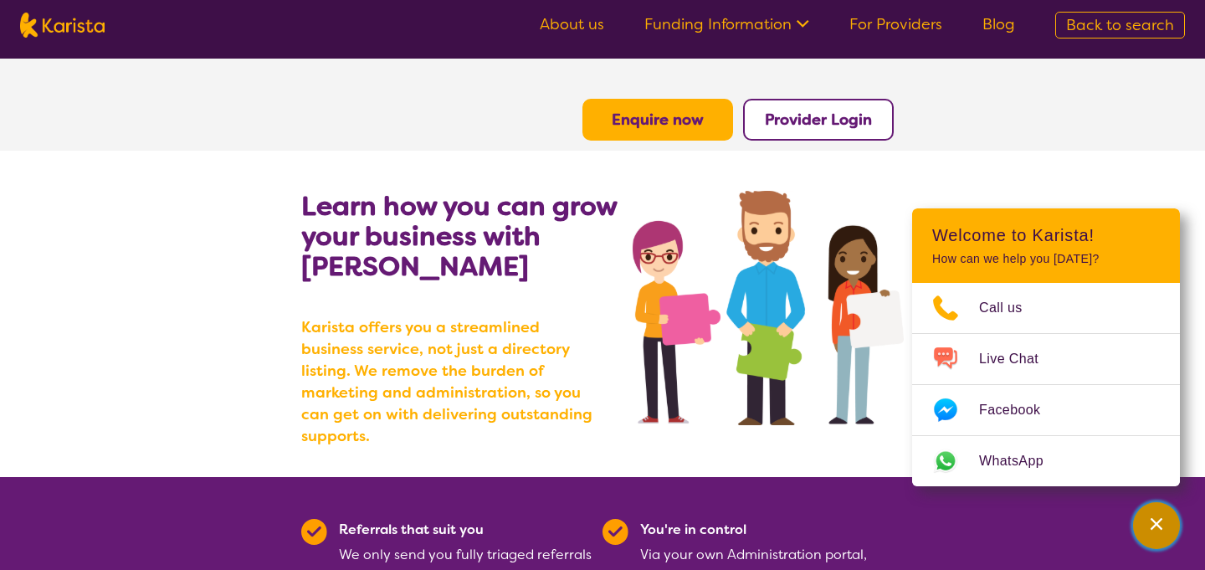
click at [1143, 529] on div "Channel Menu" at bounding box center [1155, 525] width 33 height 37
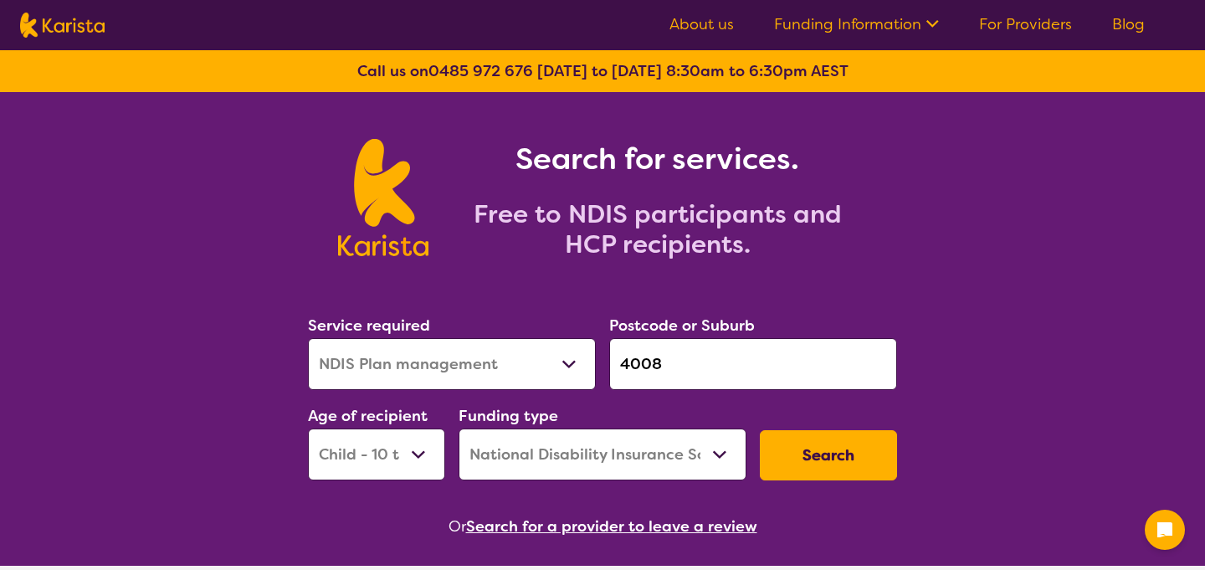
select select "NDIS Plan management"
select select "CH"
select select "NDIS"
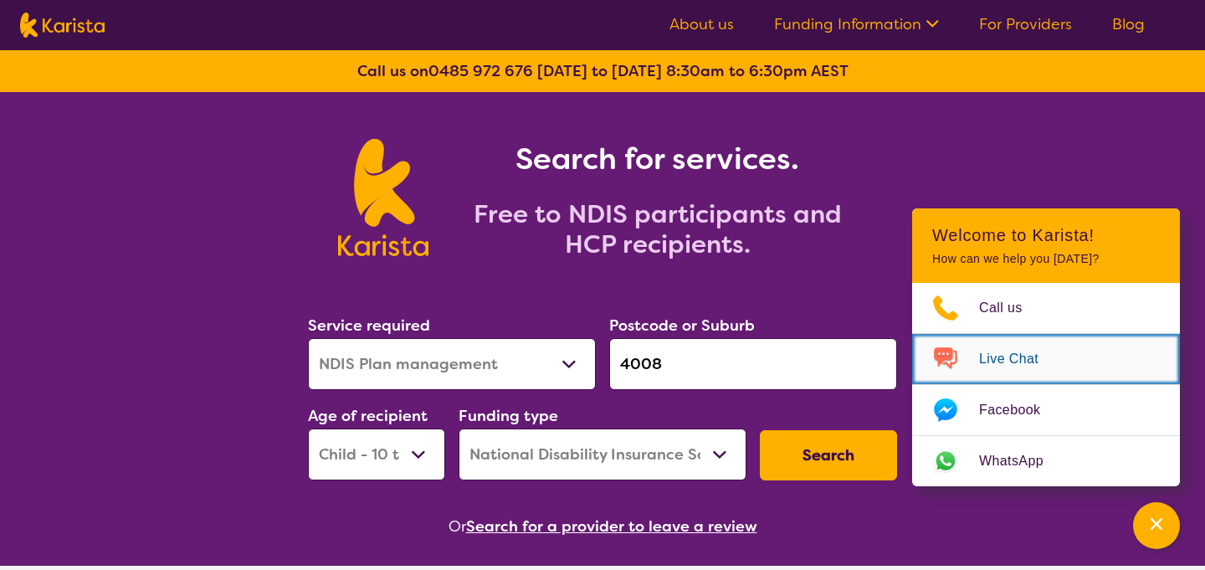
click at [1045, 353] on span "Live Chat" at bounding box center [1018, 358] width 79 height 25
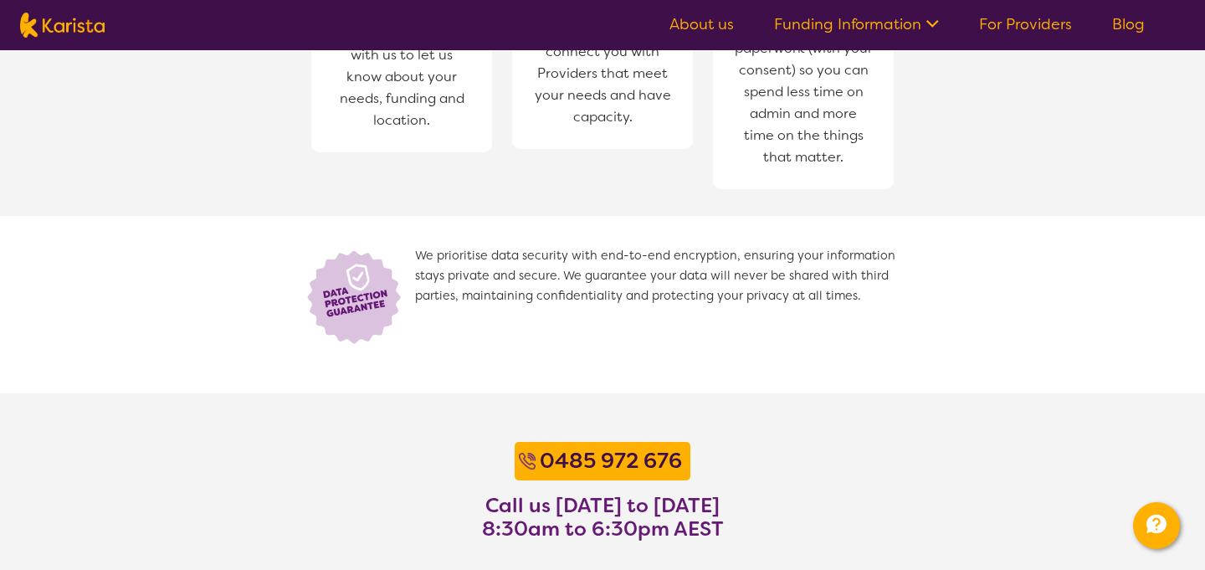
scroll to position [1004, 0]
click at [693, 26] on link "About us" at bounding box center [701, 24] width 64 height 20
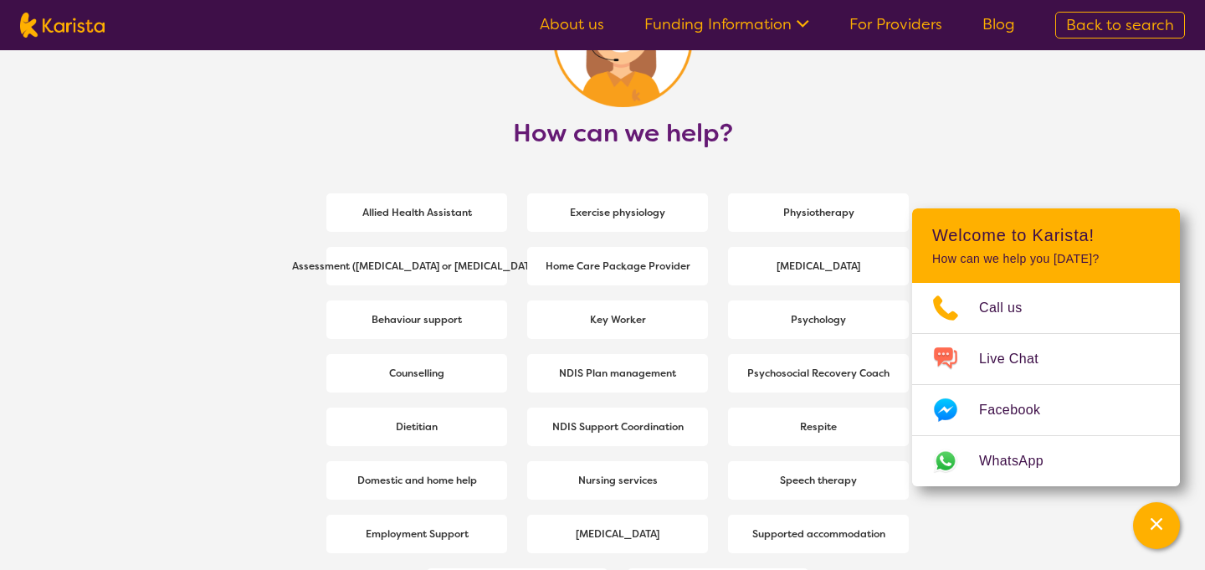
scroll to position [2189, 0]
